Goal: Transaction & Acquisition: Purchase product/service

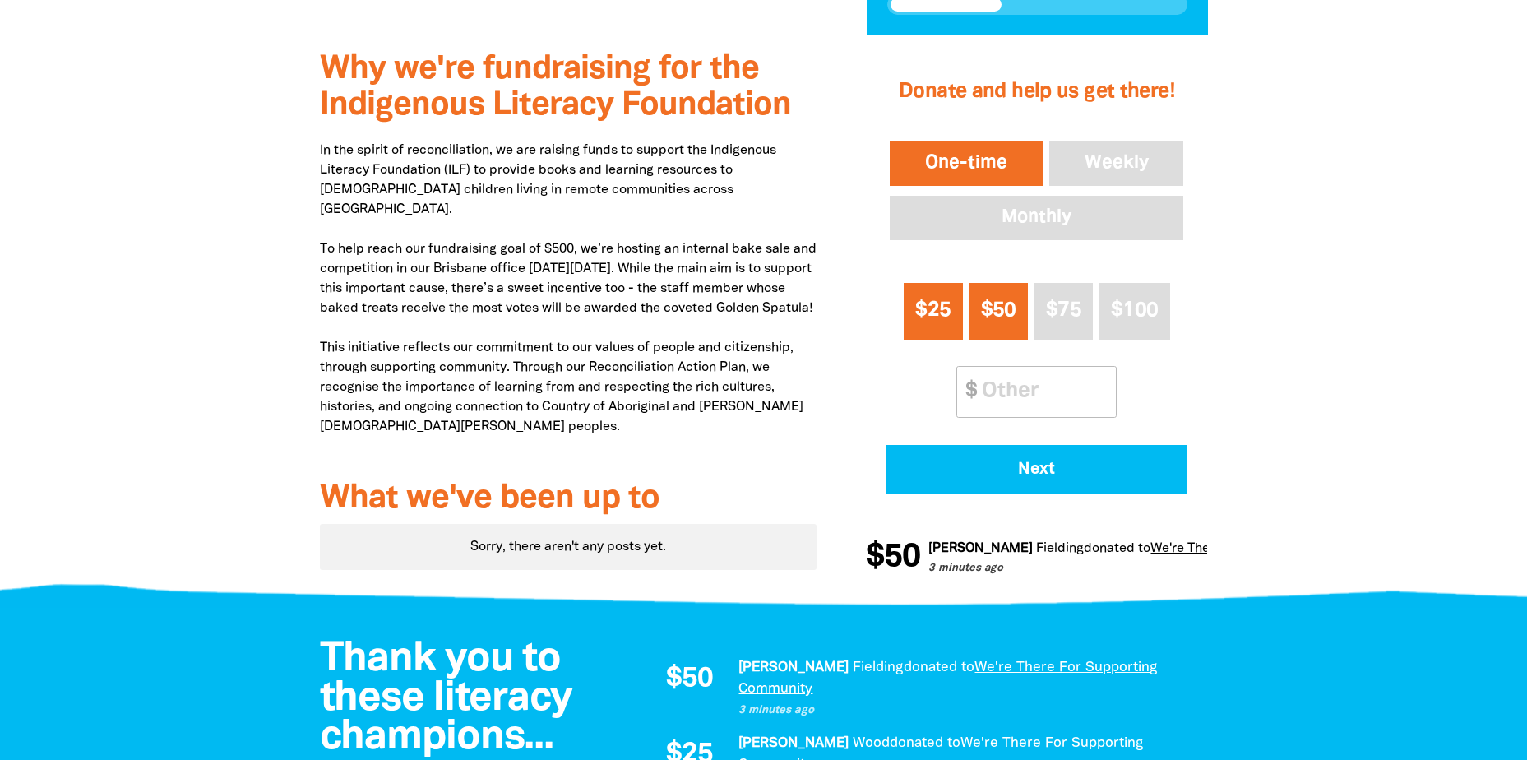
scroll to position [534, 0]
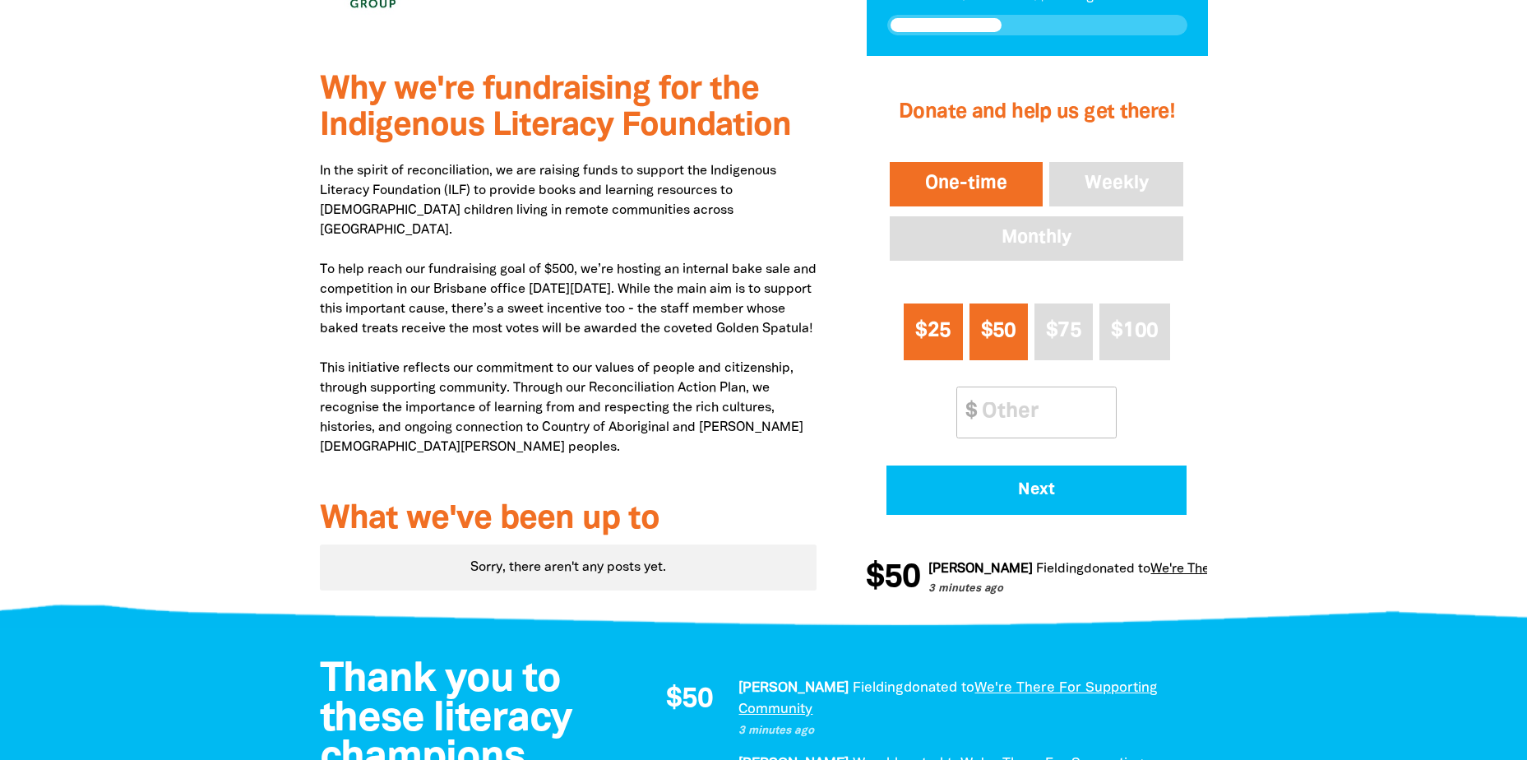
click at [931, 321] on span "$25" at bounding box center [932, 330] width 35 height 19
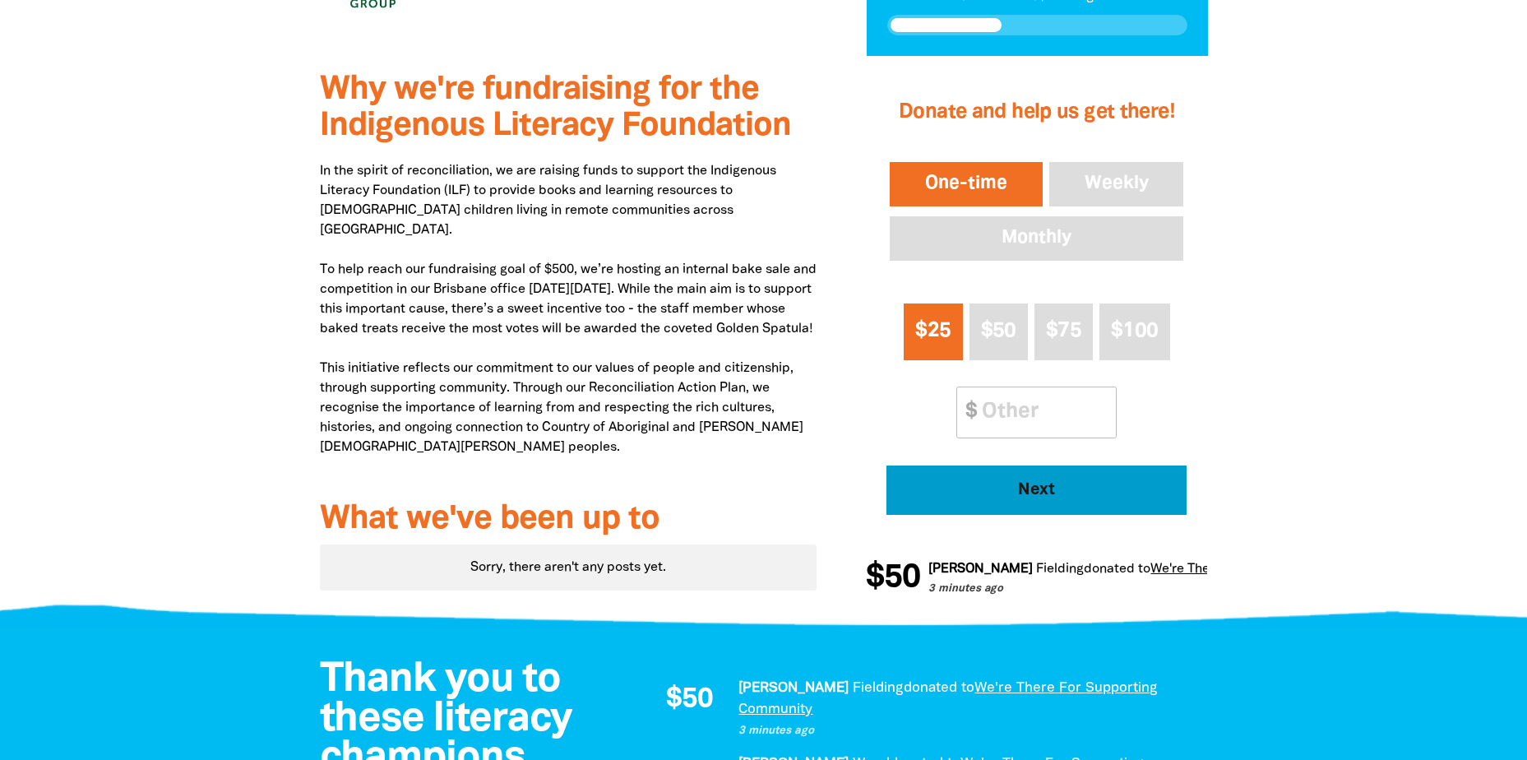
click at [1050, 501] on button "Next" at bounding box center [1036, 489] width 300 height 49
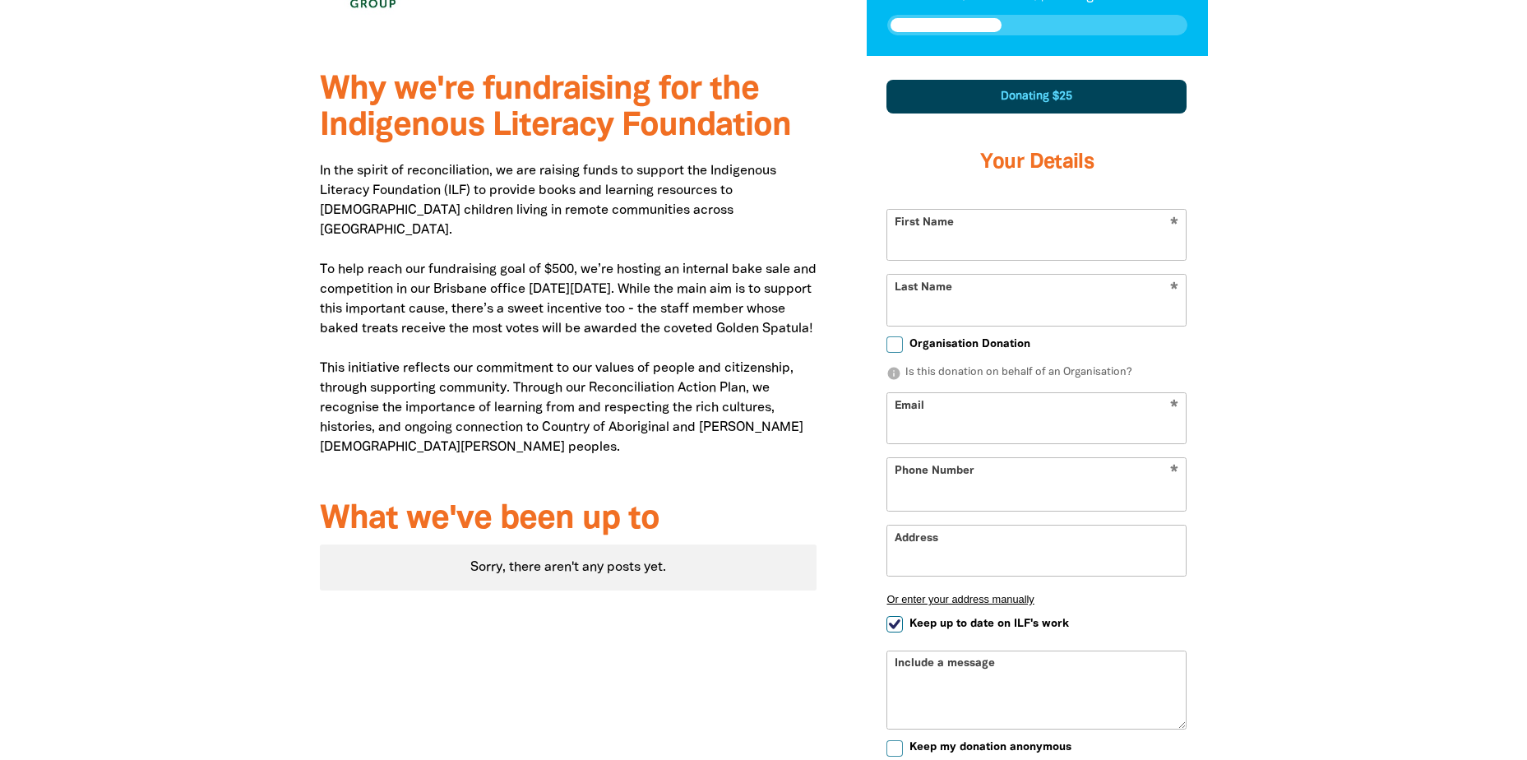
scroll to position [571, 0]
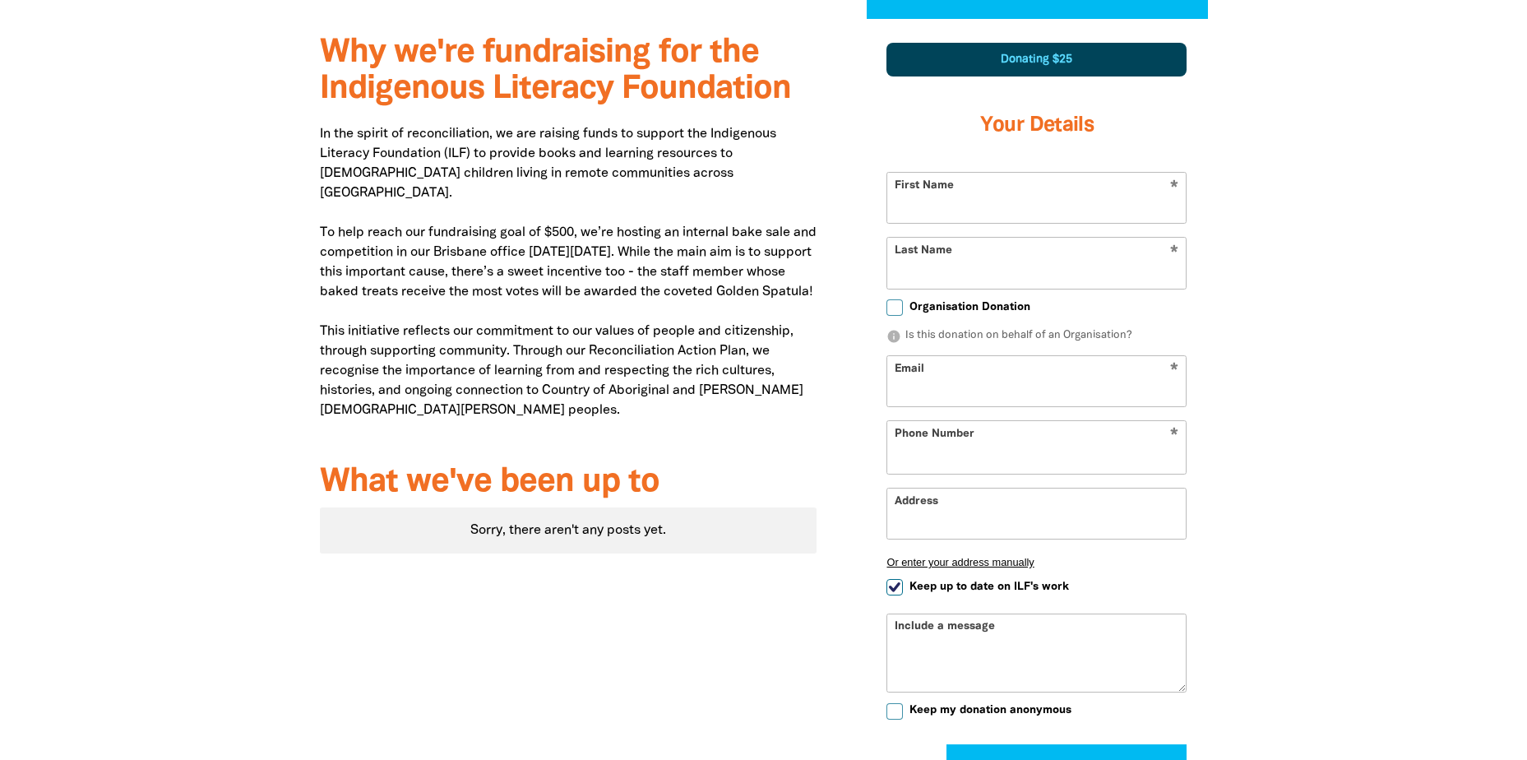
select select "AU"
click at [958, 210] on input "First Name" at bounding box center [1036, 198] width 298 height 50
type input "C/-"
type input "Marsden"
type input "[EMAIL_ADDRESS][DOMAIN_NAME]"
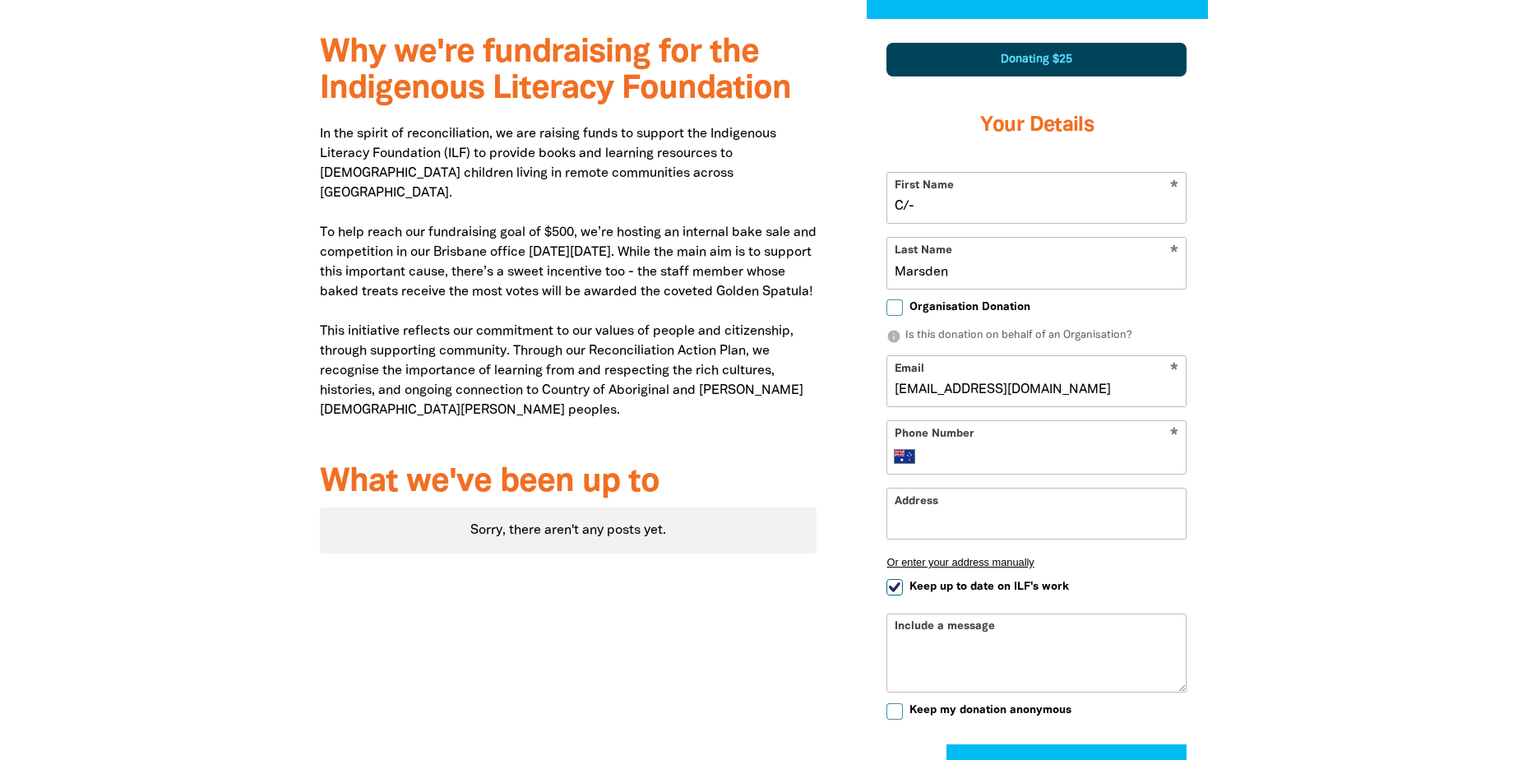
type input "[PHONE_NUMBER]"
click at [1078, 385] on input "[EMAIL_ADDRESS][DOMAIN_NAME]" at bounding box center [1036, 381] width 298 height 50
drag, startPoint x: 1075, startPoint y: 388, endPoint x: 826, endPoint y: 395, distance: 249.2
click at [826, 395] on div "Why we're fundraising for the Indigenous Literacy Foundation In the spirit of r…" at bounding box center [763, 459] width 987 height 880
type input "[EMAIL_ADDRESS][DOMAIN_NAME]"
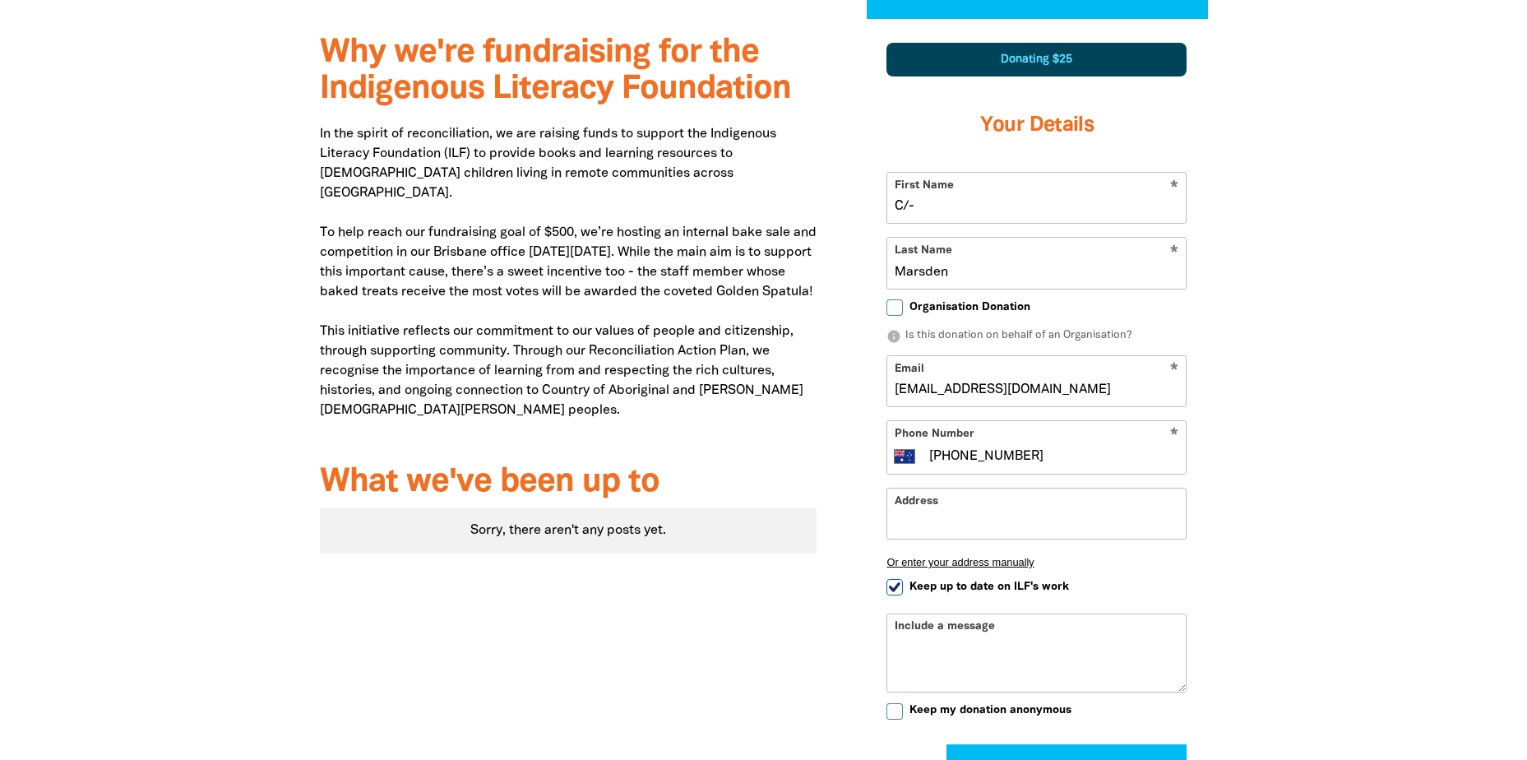
type input "[STREET_ADDRESS][PERSON_NAME]"
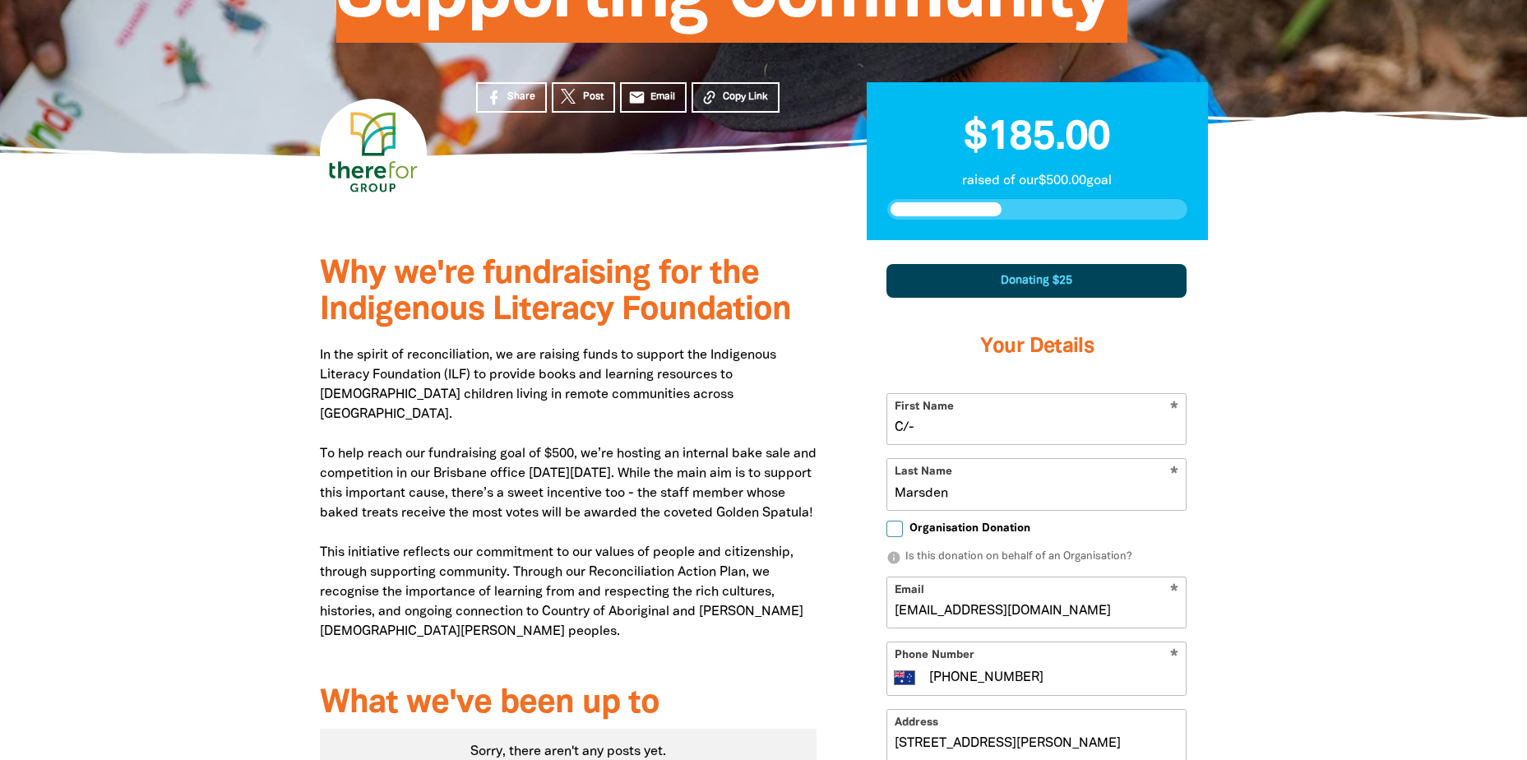
scroll to position [345, 0]
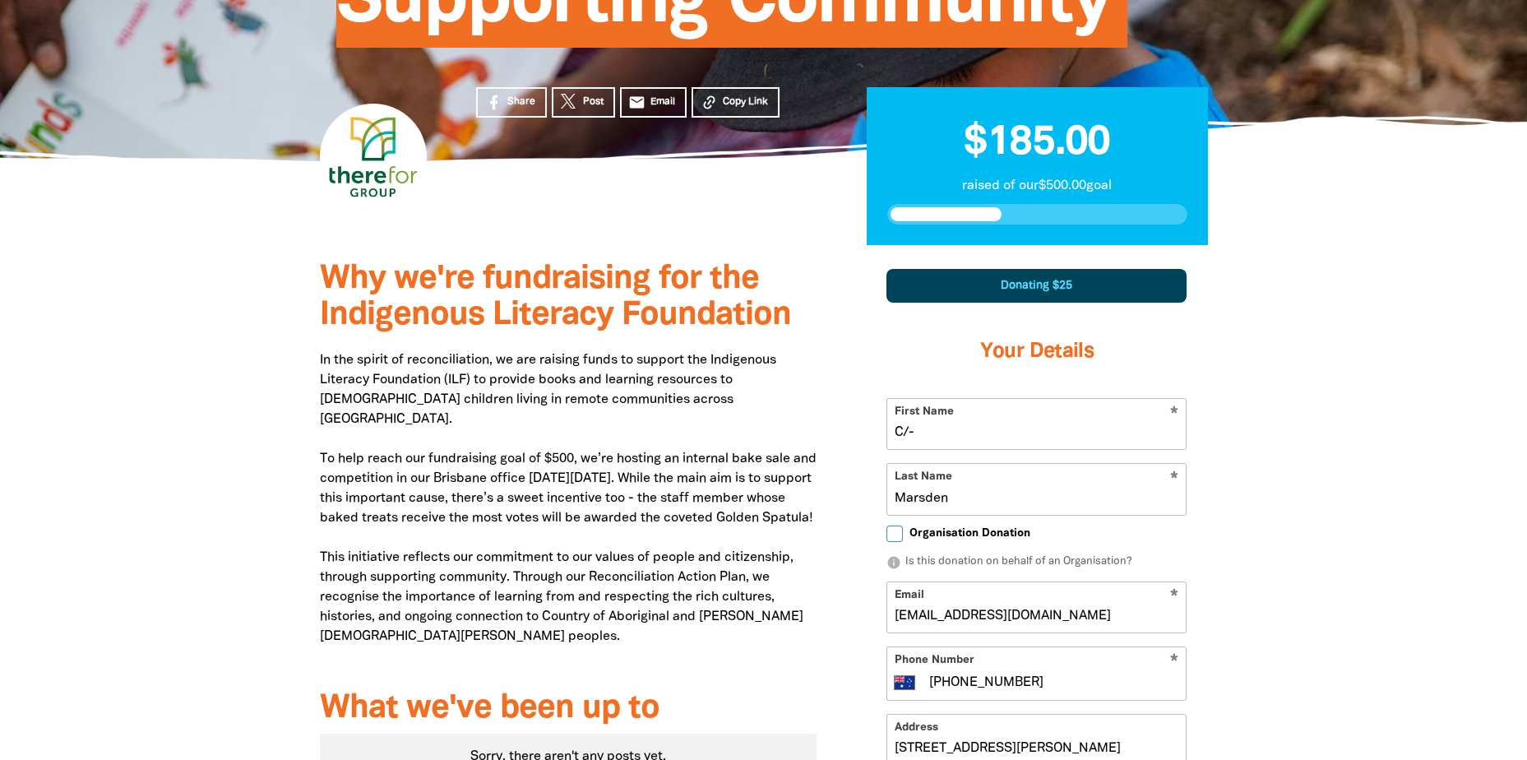
click at [1027, 292] on div "Donating $25" at bounding box center [1036, 286] width 300 height 34
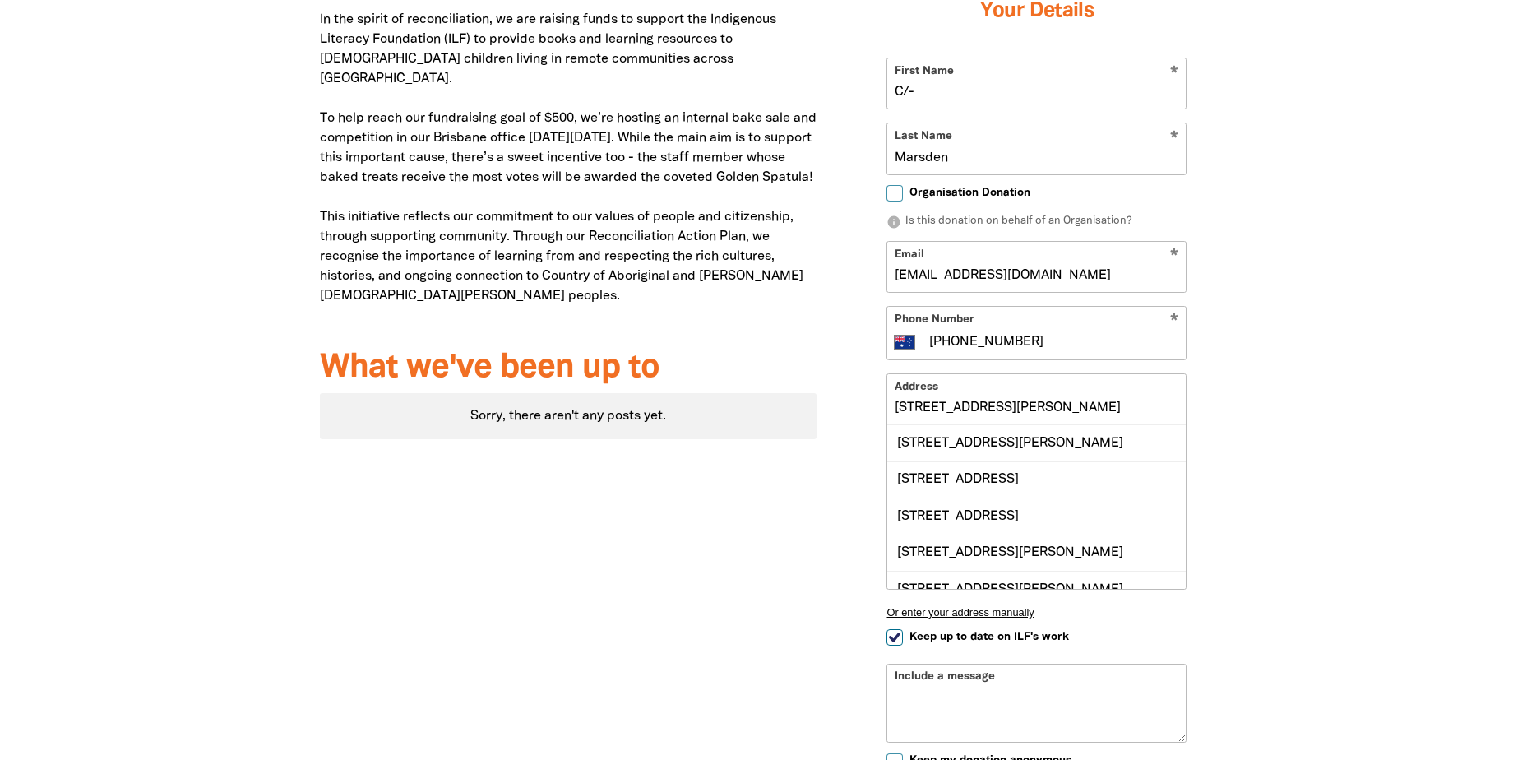
scroll to position [695, 0]
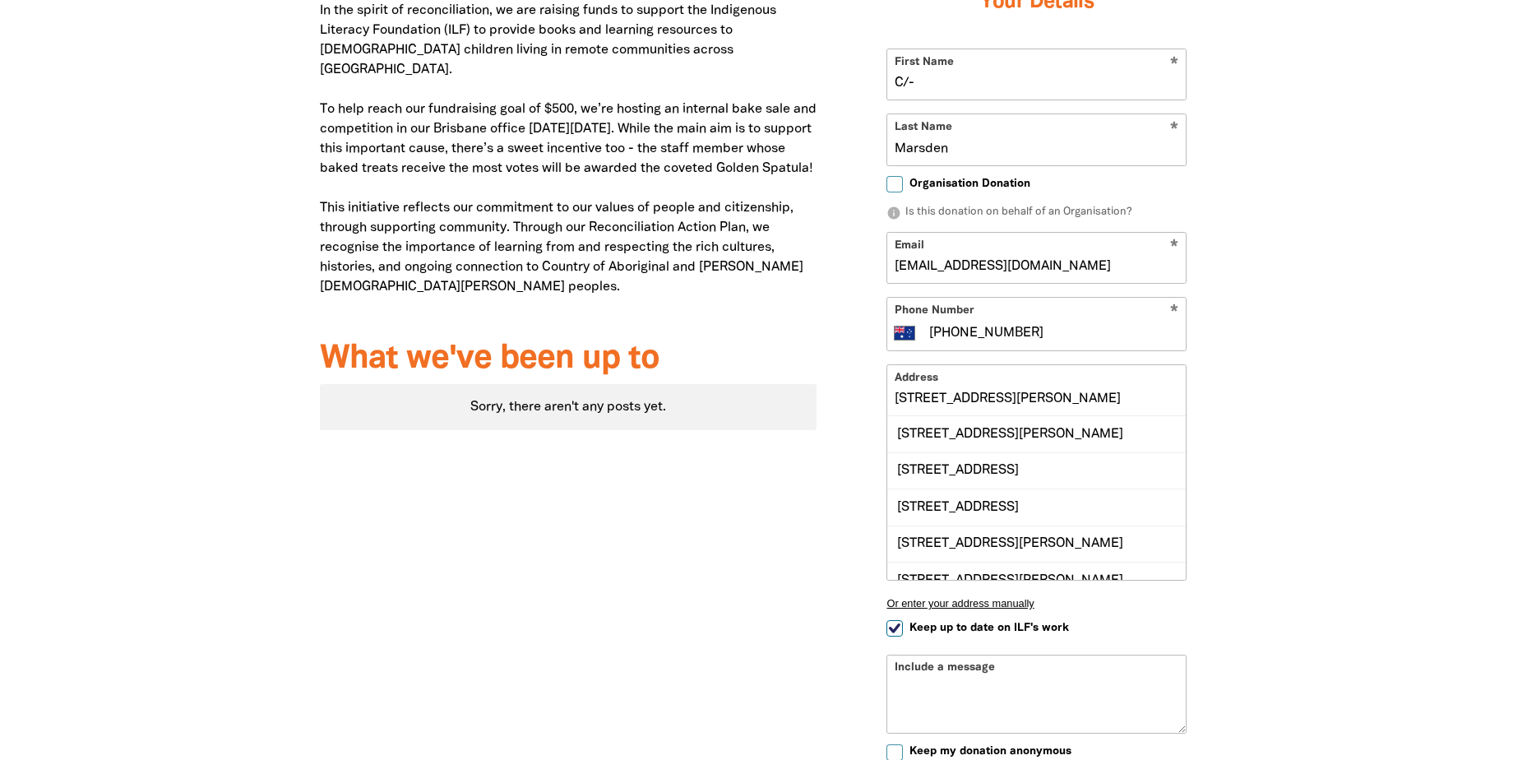
click at [950, 401] on input "[STREET_ADDRESS][PERSON_NAME]" at bounding box center [1036, 390] width 298 height 50
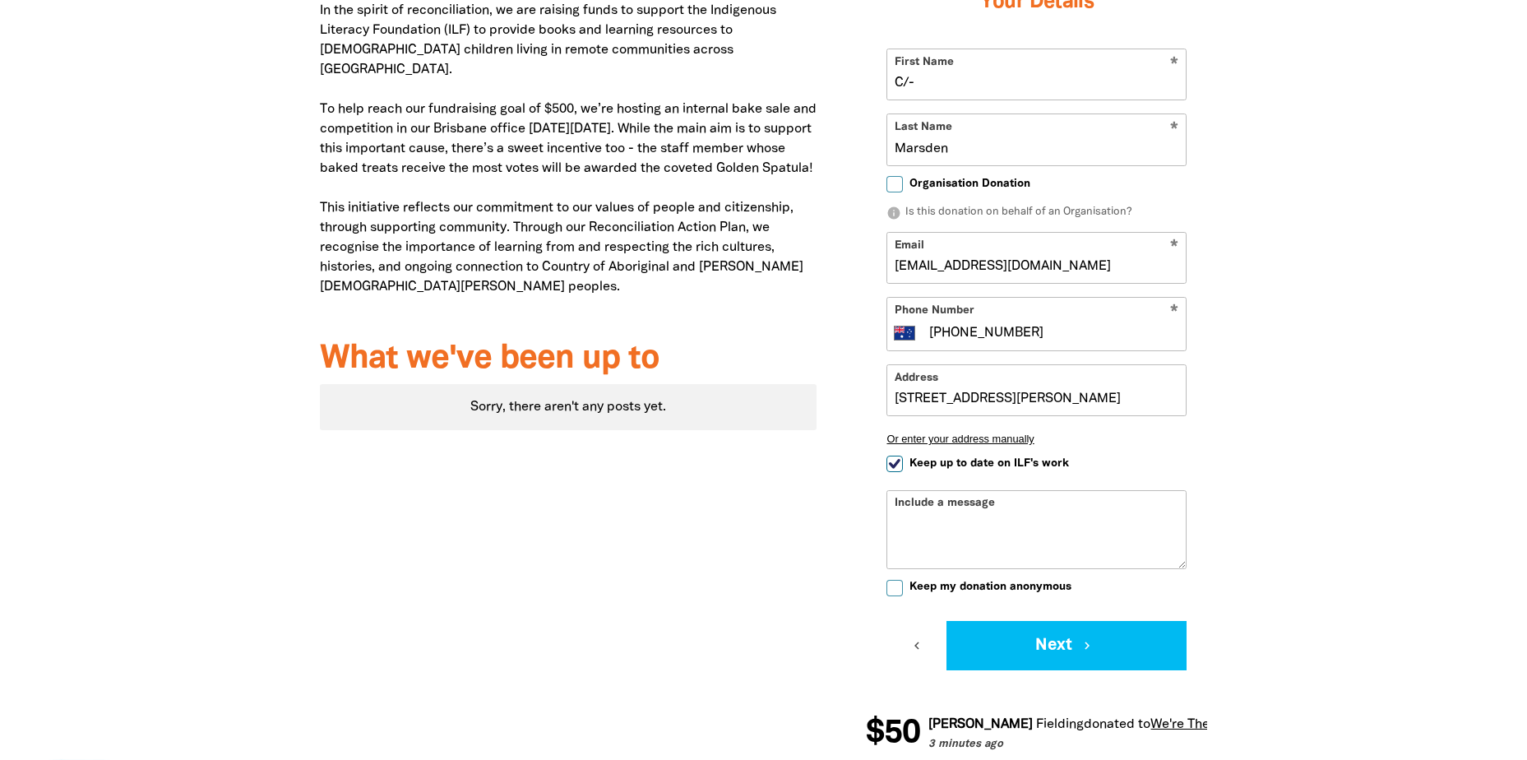
click at [775, 524] on div "Why we're fundraising for the Indigenous Literacy Foundation In the spirit of r…" at bounding box center [568, 336] width 547 height 880
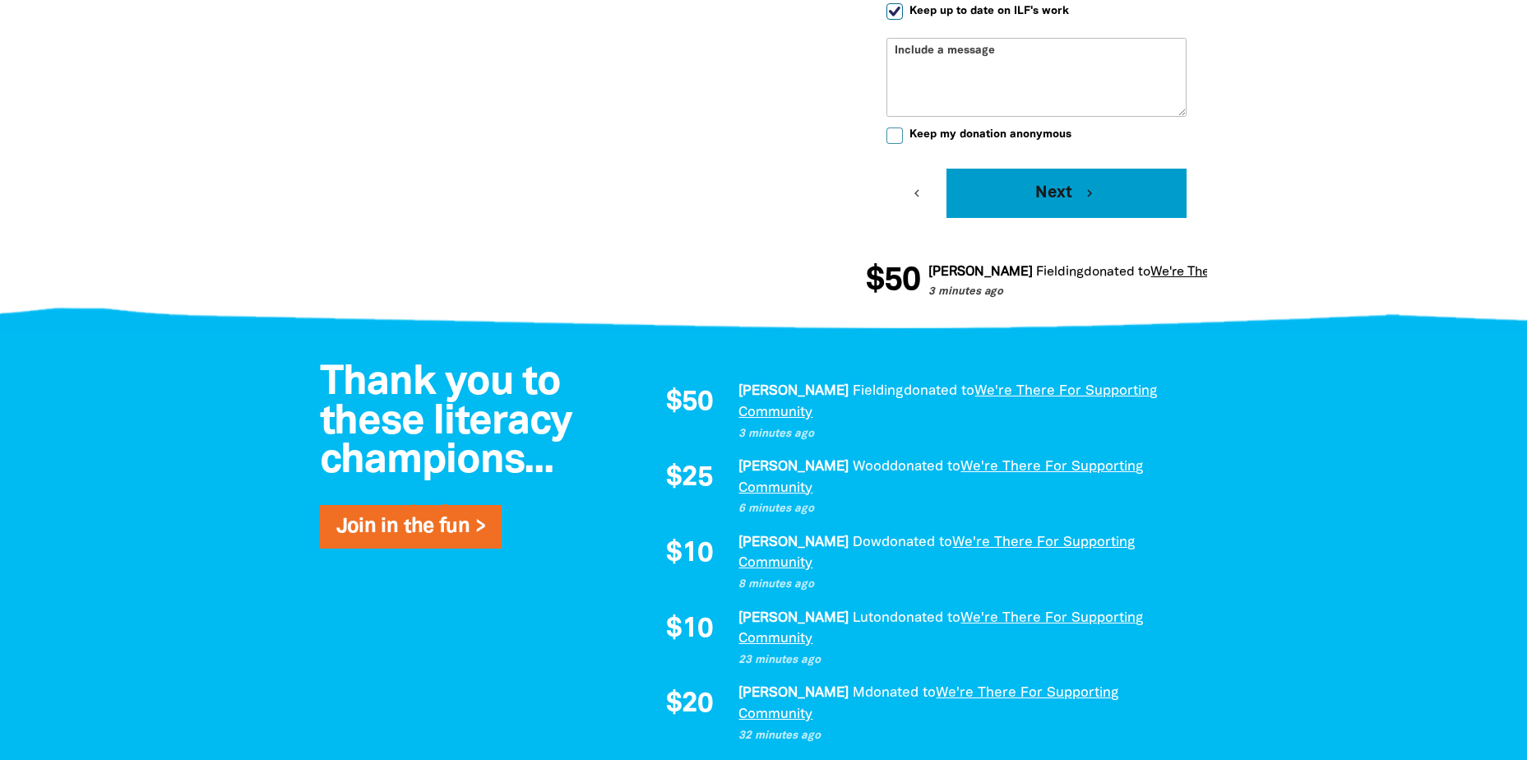
scroll to position [1126, 0]
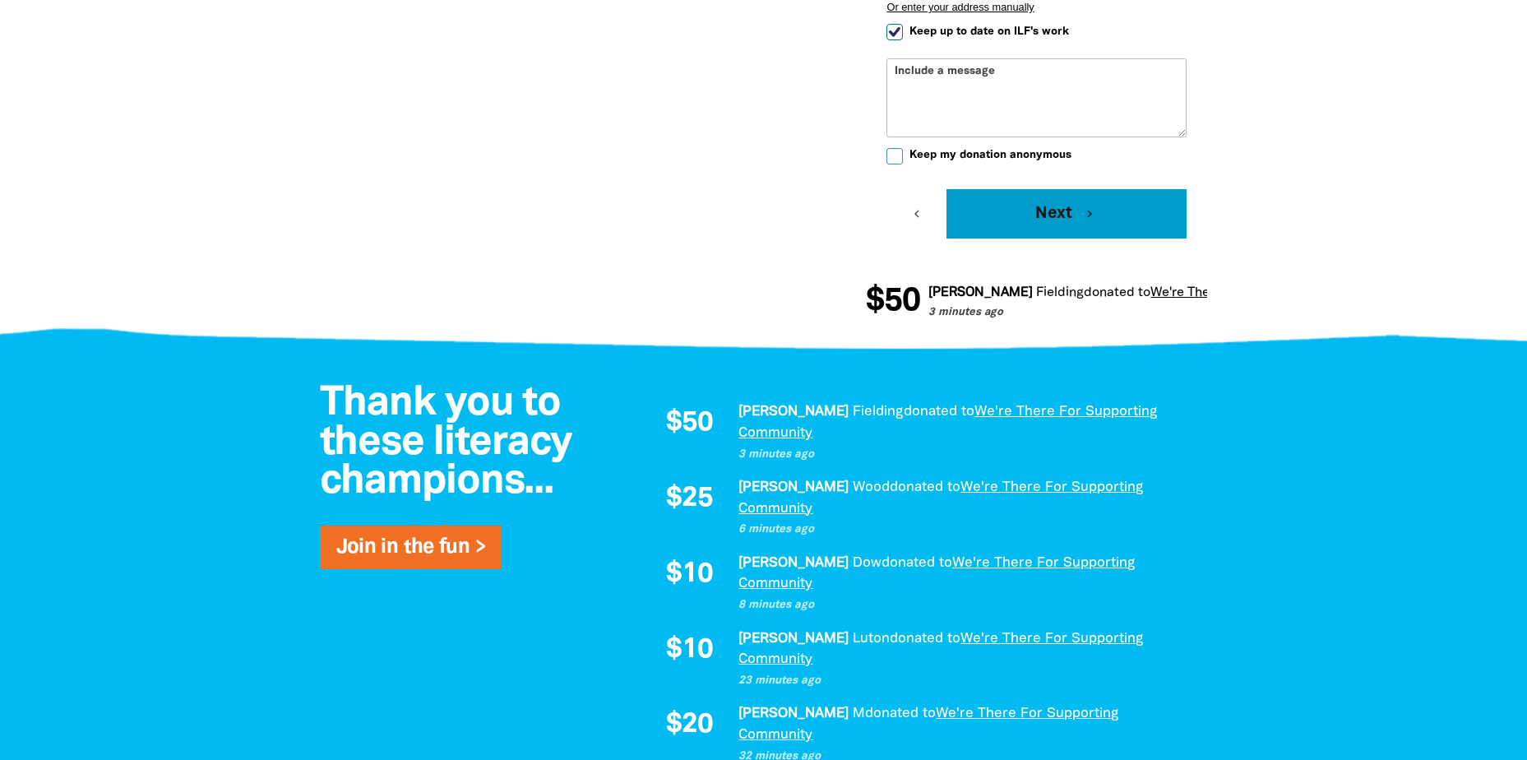
click at [1101, 216] on button "Next chevron_right" at bounding box center [1066, 213] width 240 height 49
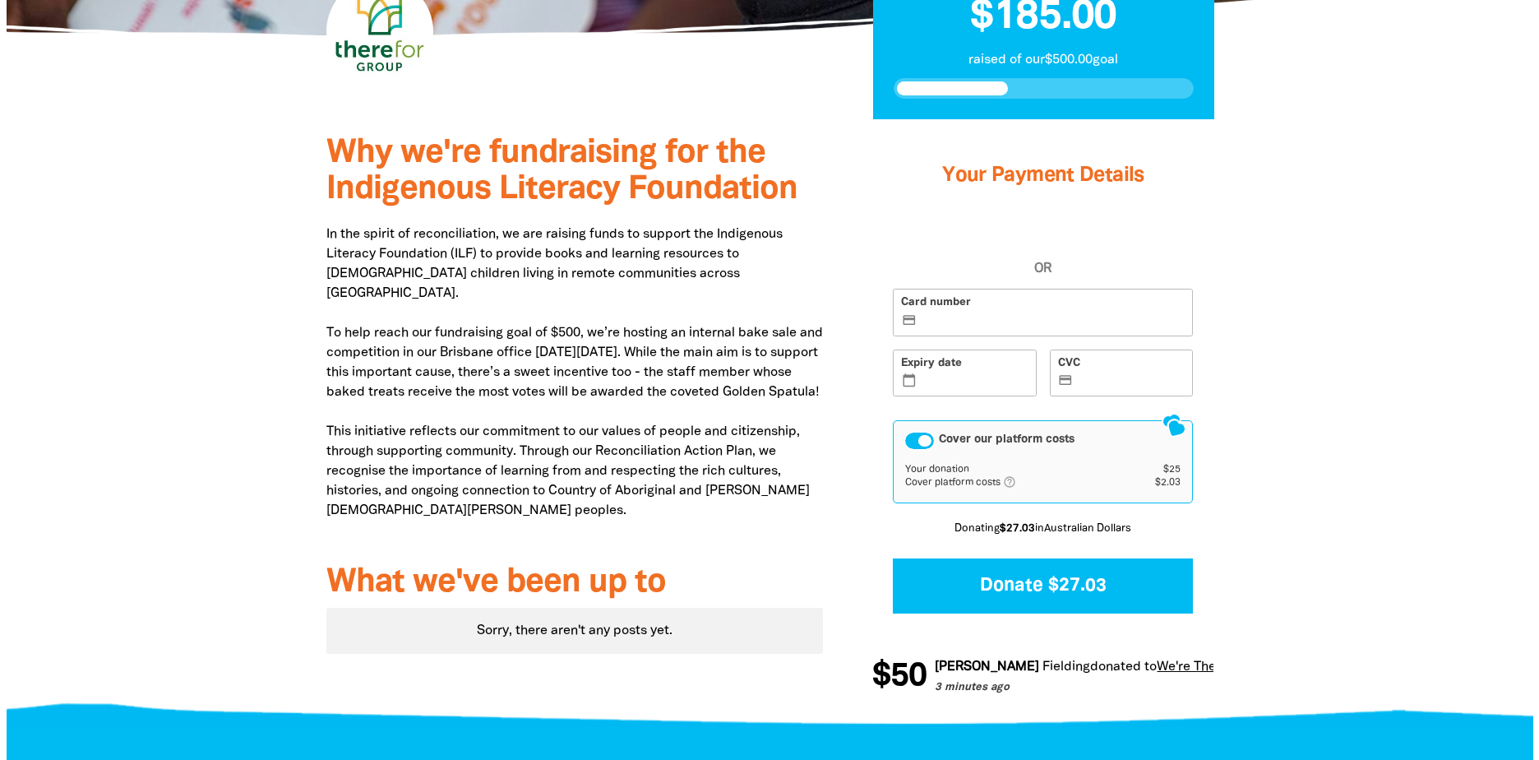
scroll to position [469, 0]
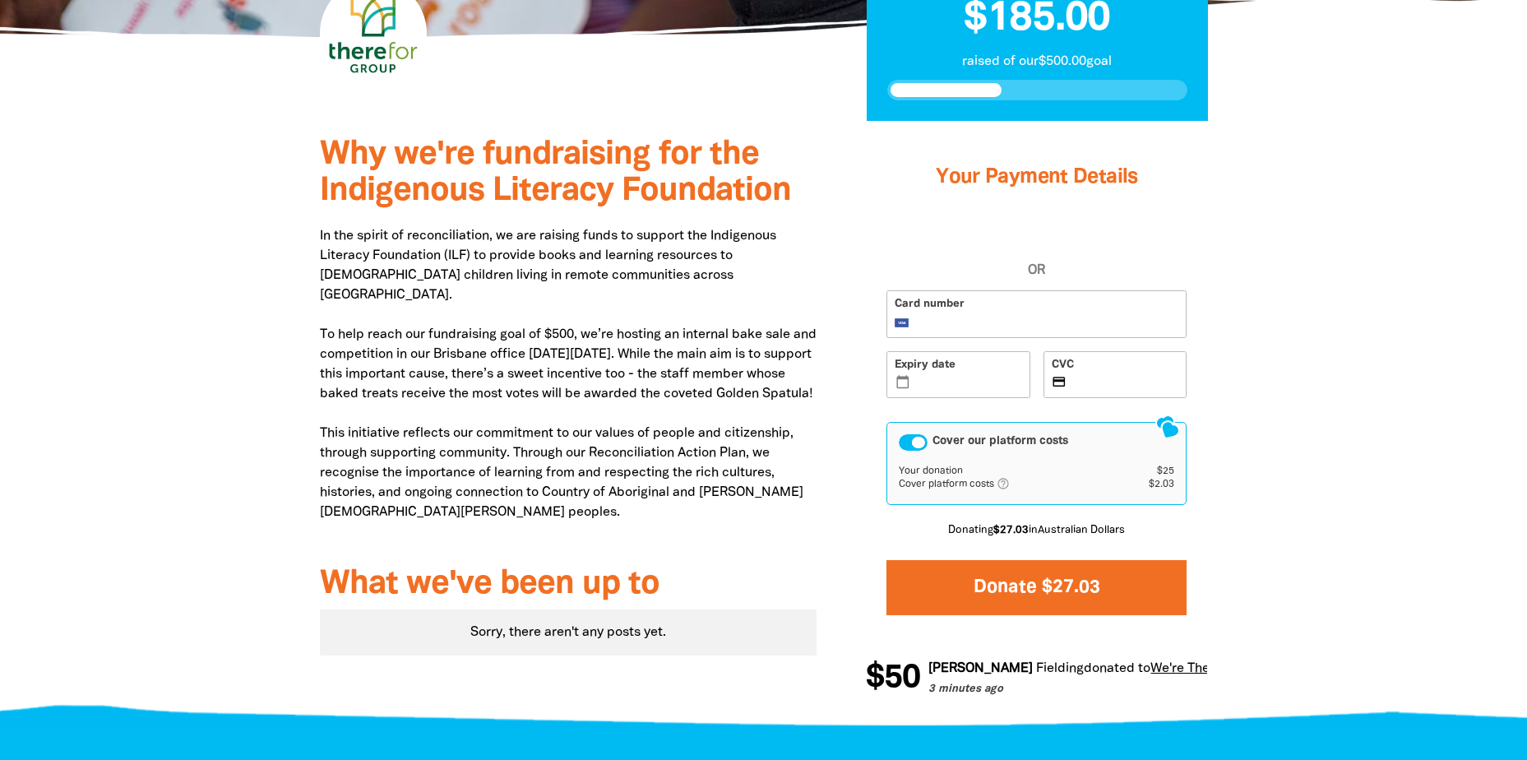
click at [1024, 586] on button "Donate $27.03" at bounding box center [1036, 587] width 300 height 55
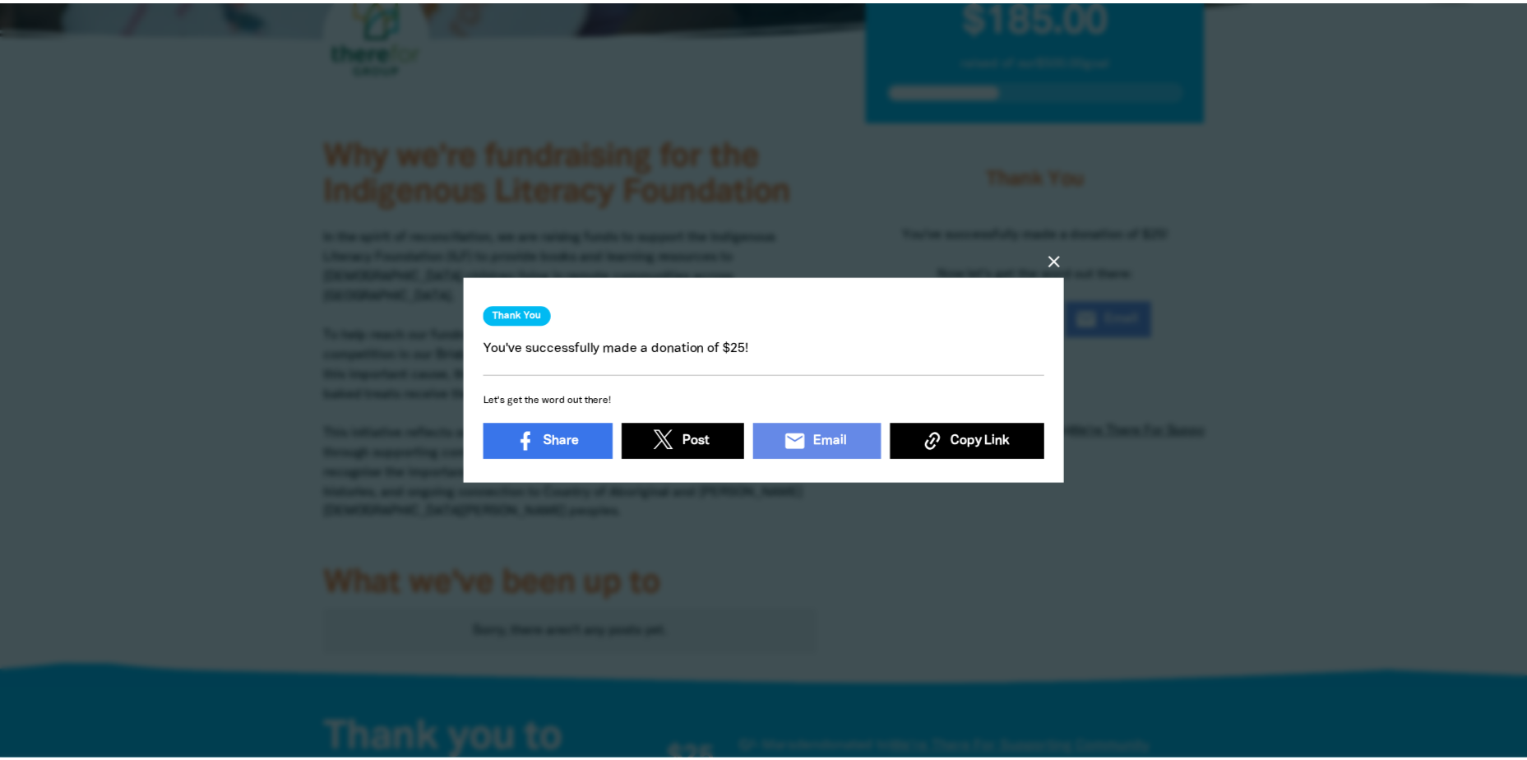
scroll to position [5, 0]
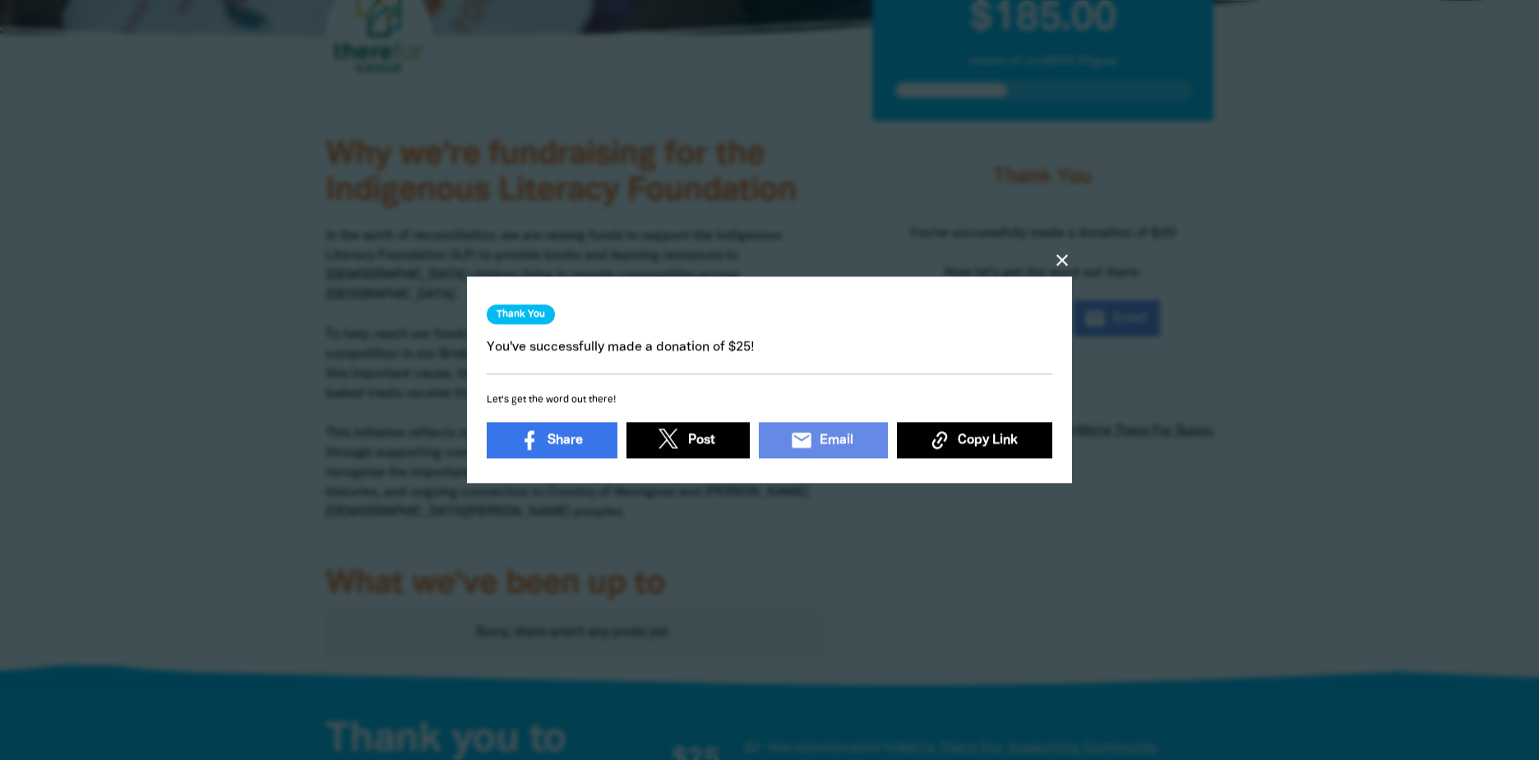
click at [1056, 253] on icon "close" at bounding box center [1062, 261] width 20 height 20
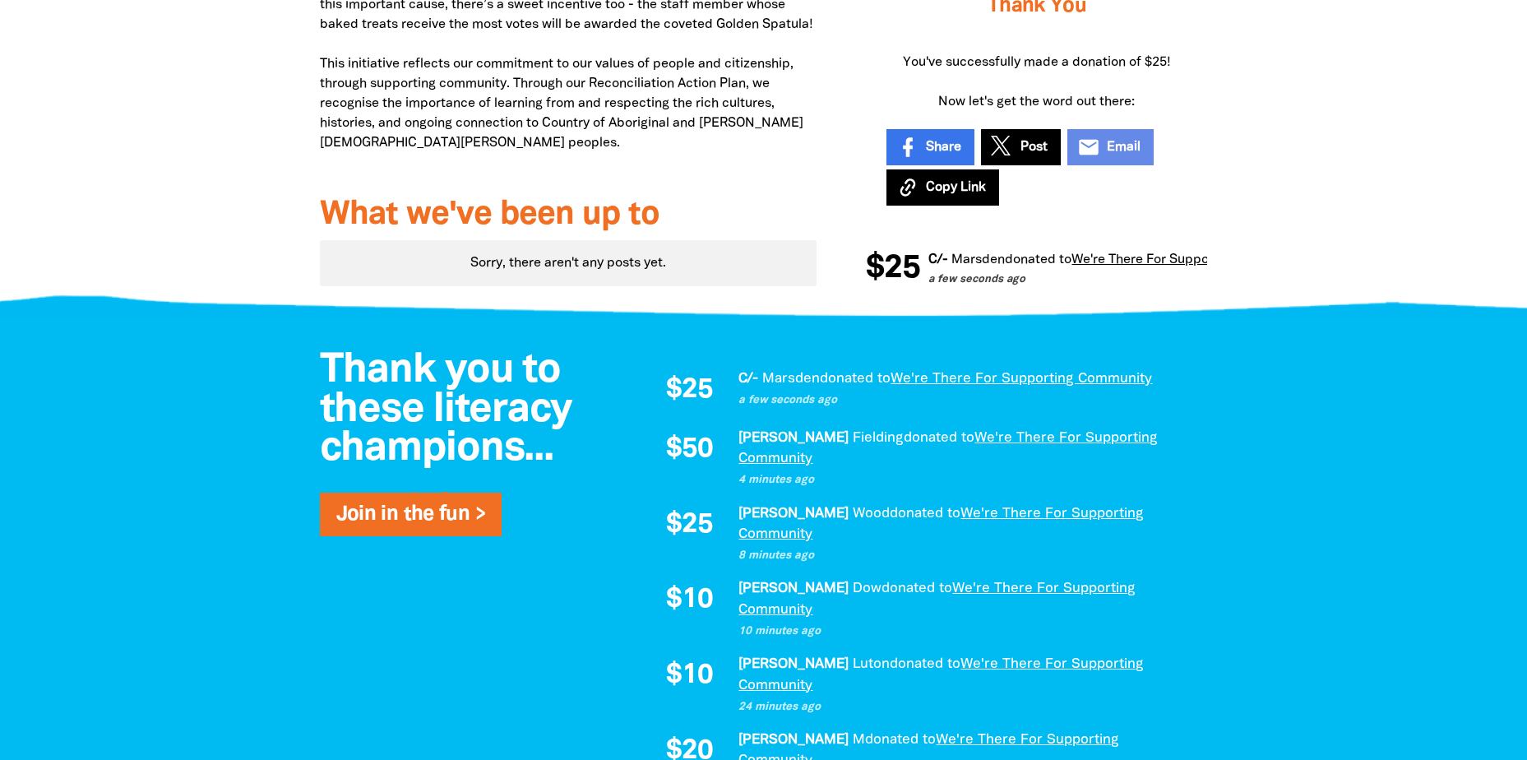
scroll to position [860, 0]
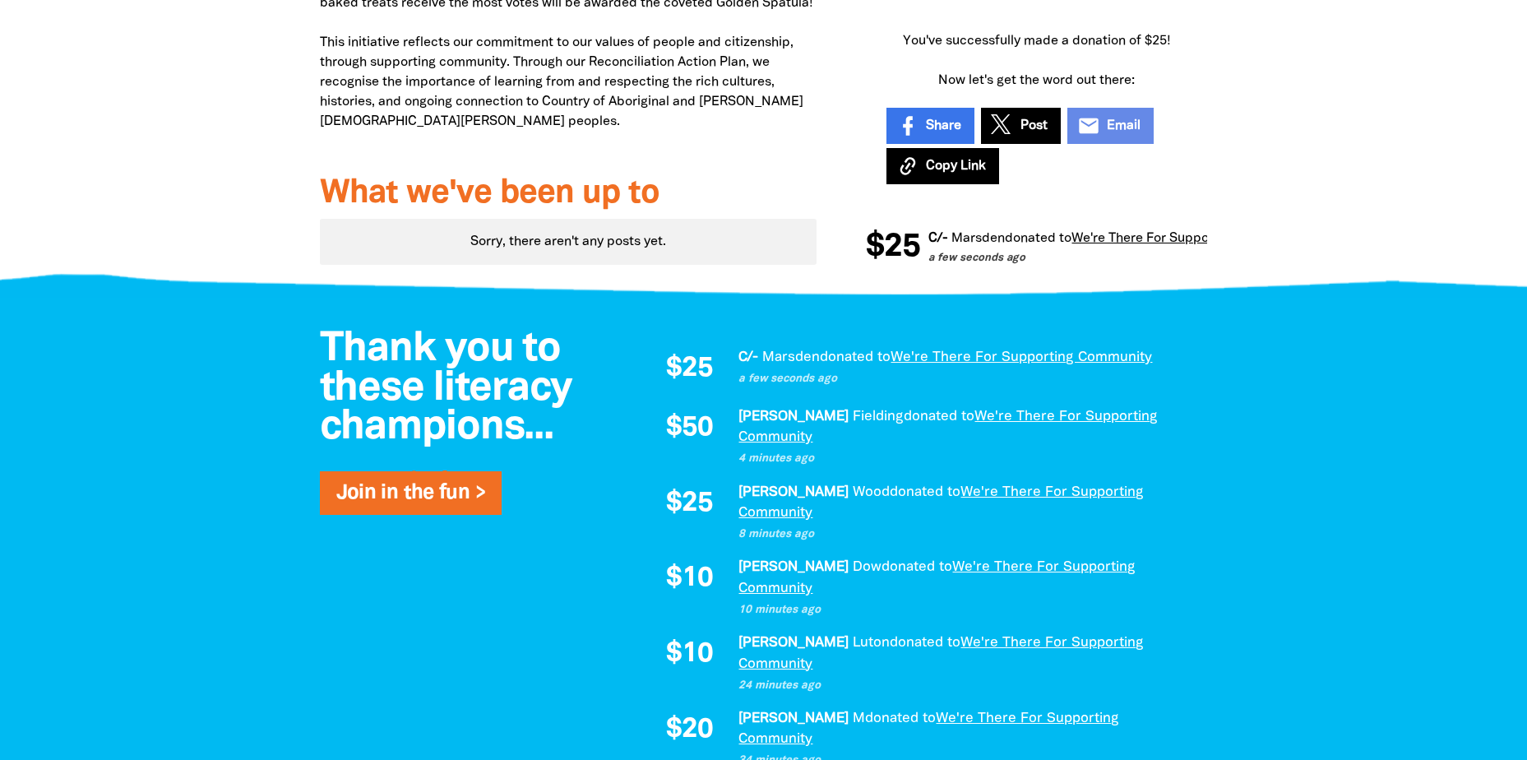
click at [793, 363] on em "Marsden" at bounding box center [791, 357] width 58 height 12
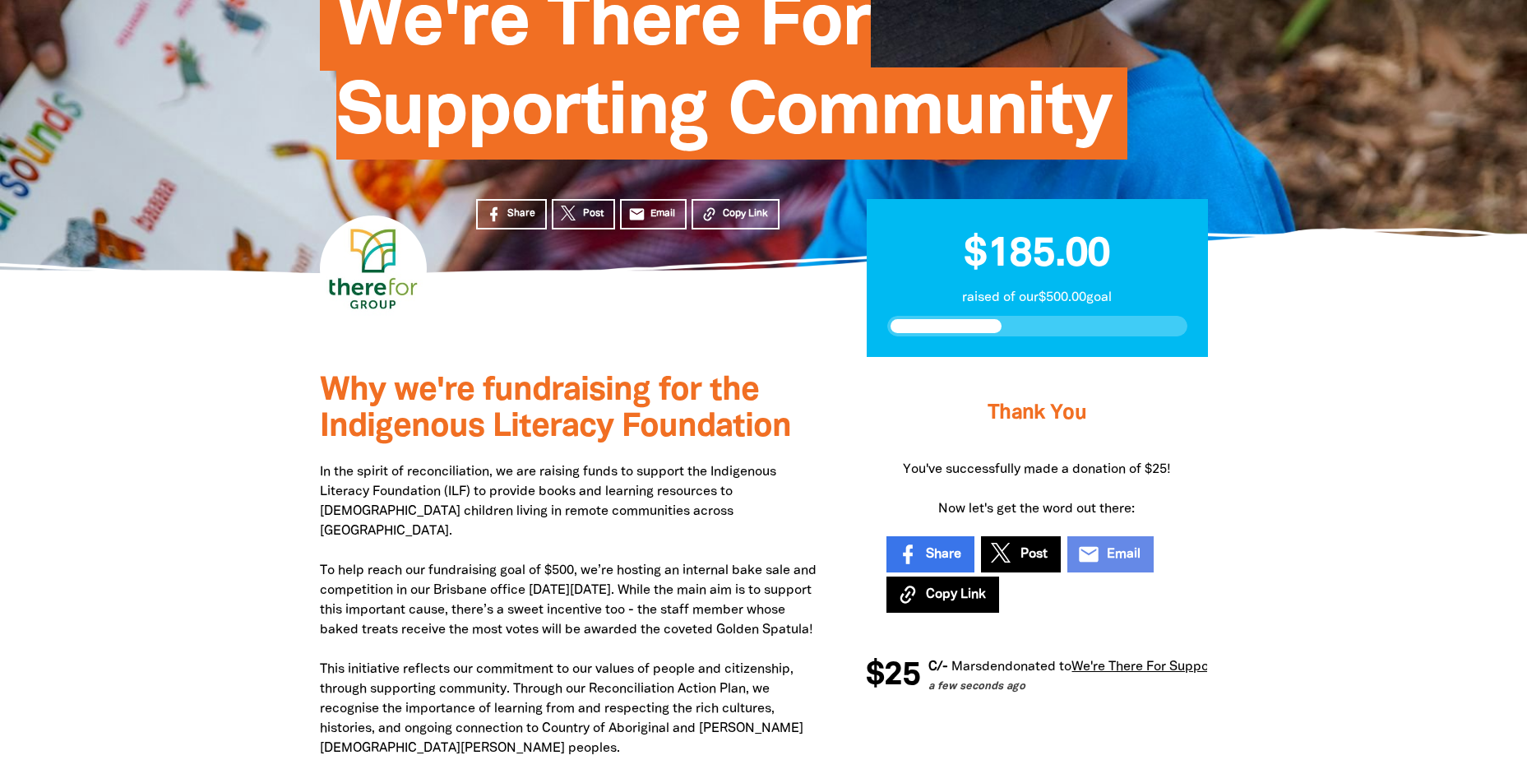
scroll to position [141, 0]
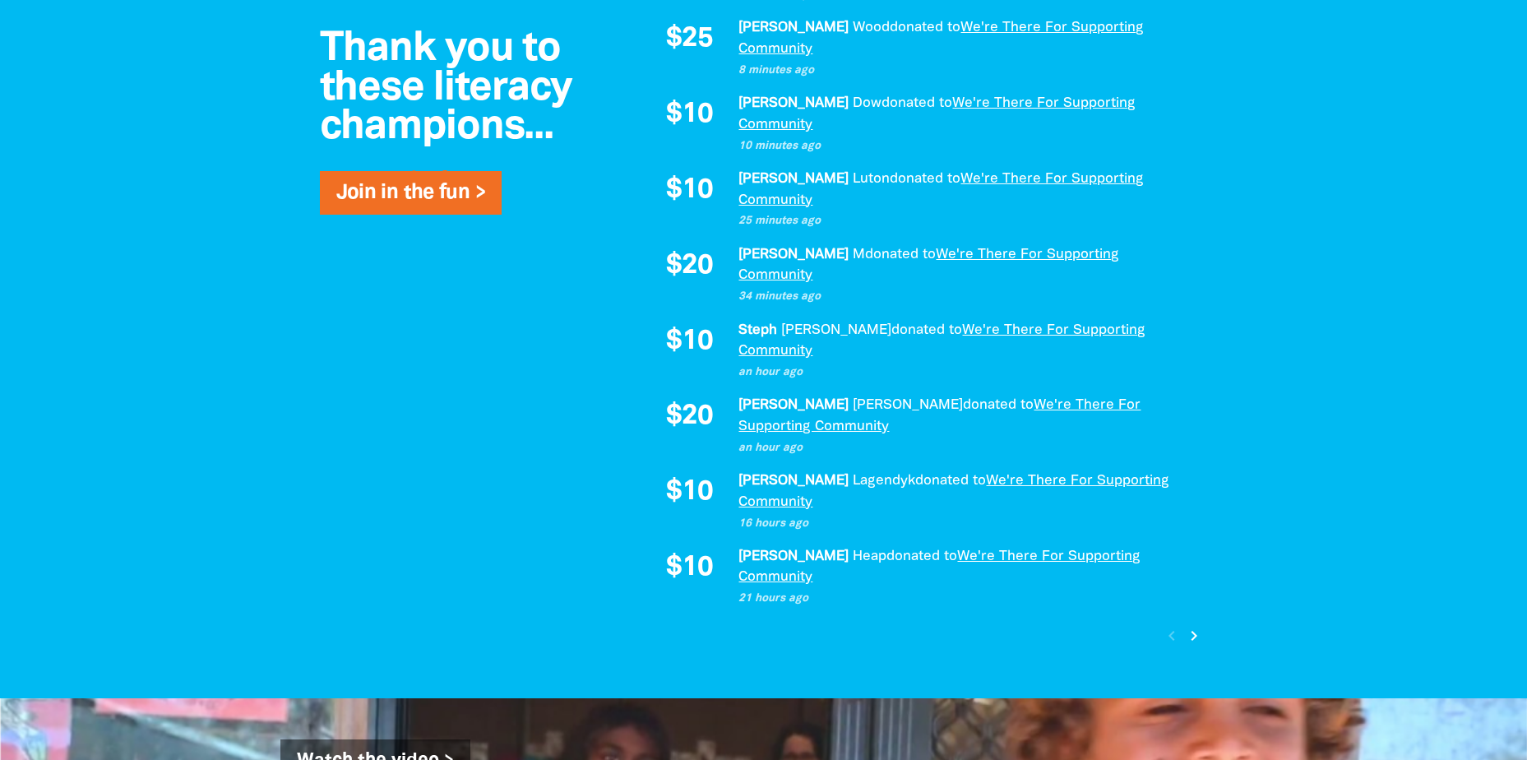
scroll to position [1333, 0]
